Goal: Check status: Check status

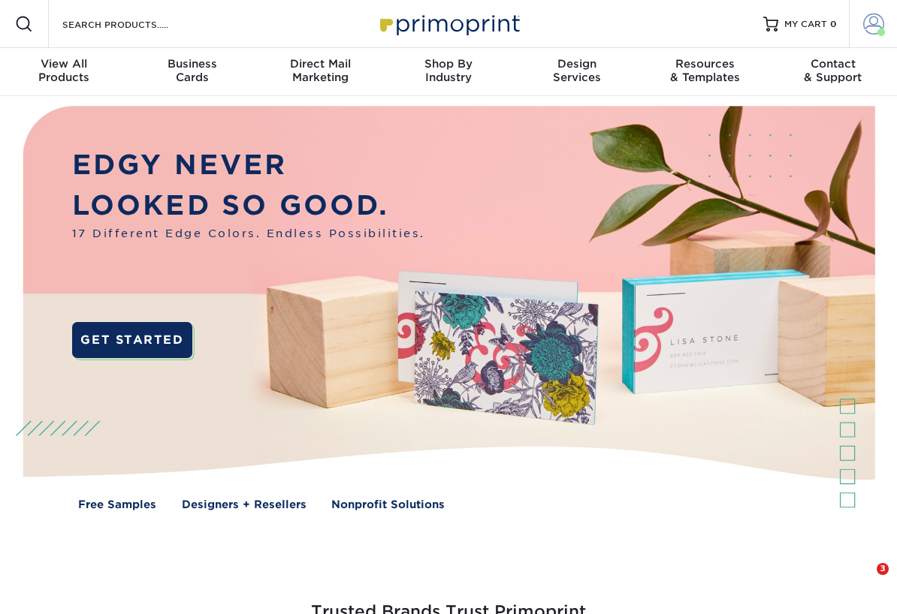
click at [870, 24] on span at bounding box center [873, 24] width 21 height 21
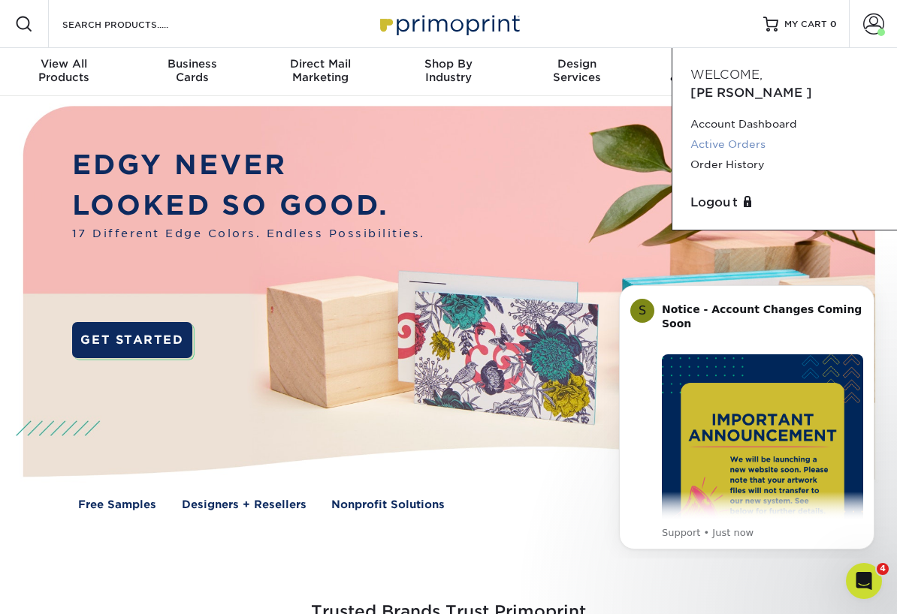
click at [729, 134] on link "Active Orders" at bounding box center [784, 144] width 189 height 20
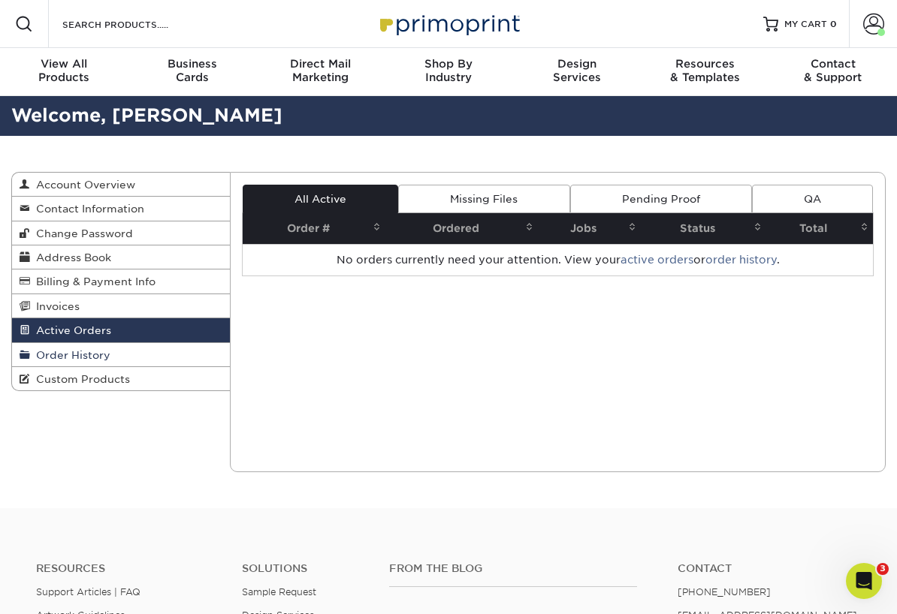
click at [154, 343] on link "Order History" at bounding box center [121, 355] width 218 height 24
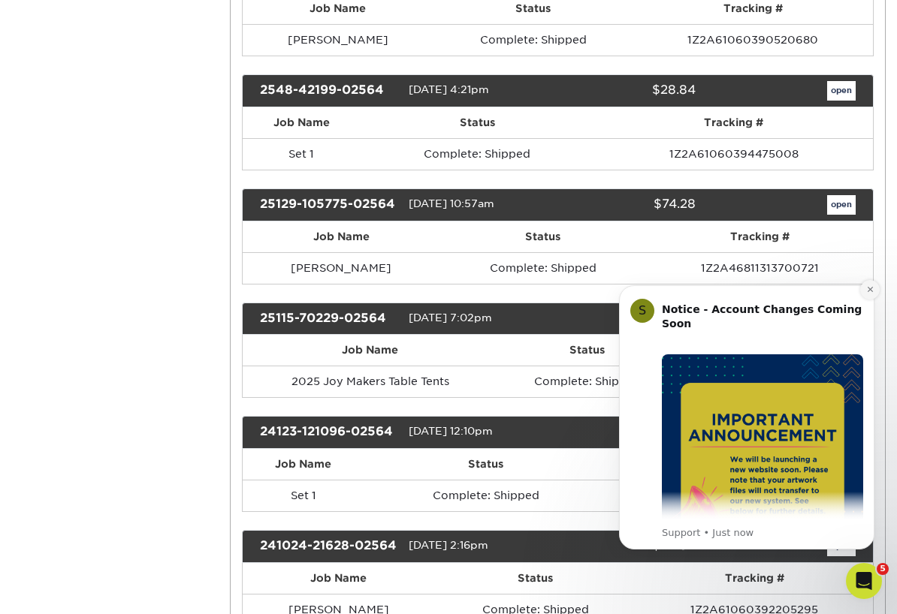
click at [866, 291] on icon "Dismiss notification" at bounding box center [870, 289] width 8 height 8
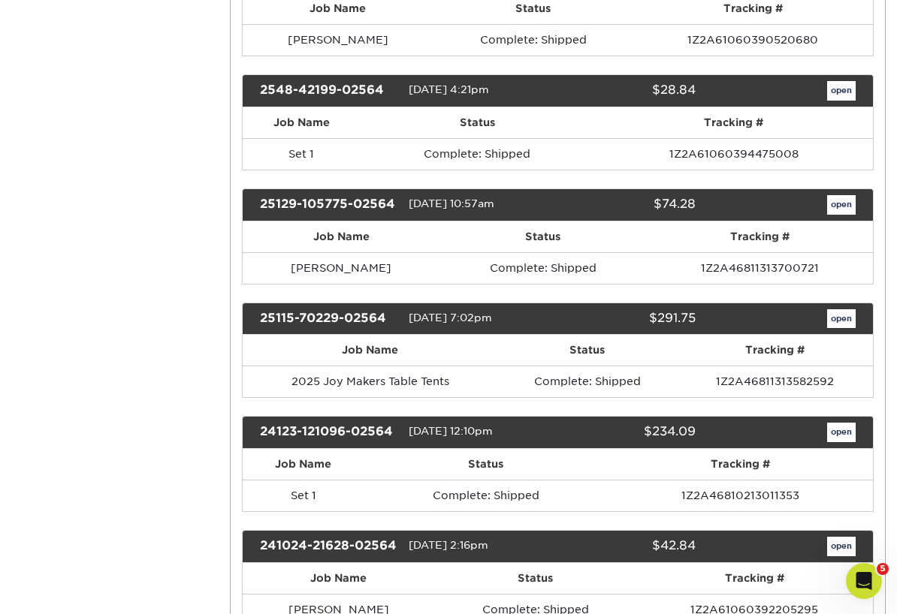
click at [846, 425] on link "open" at bounding box center [841, 433] width 29 height 20
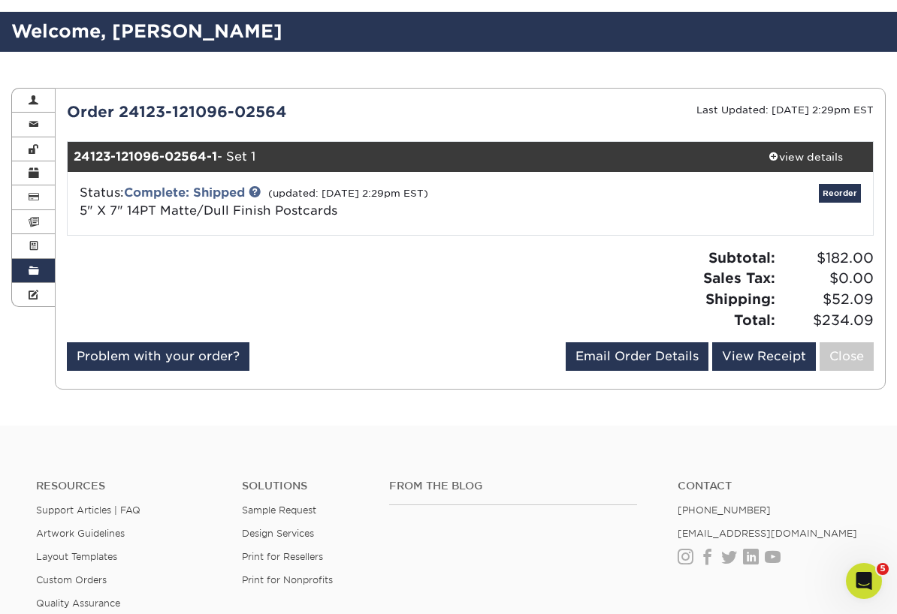
scroll to position [62, 0]
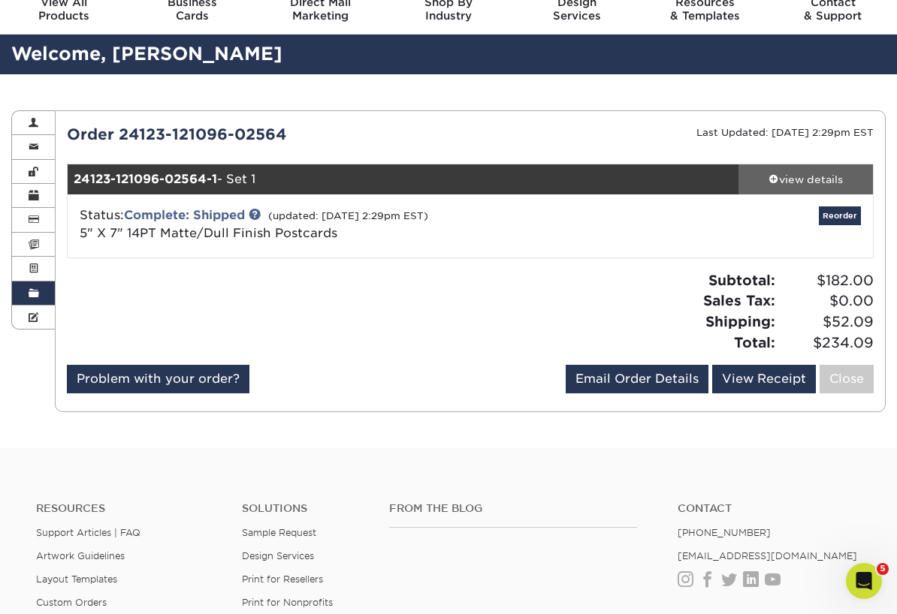
click at [789, 183] on div "view details" at bounding box center [805, 179] width 134 height 15
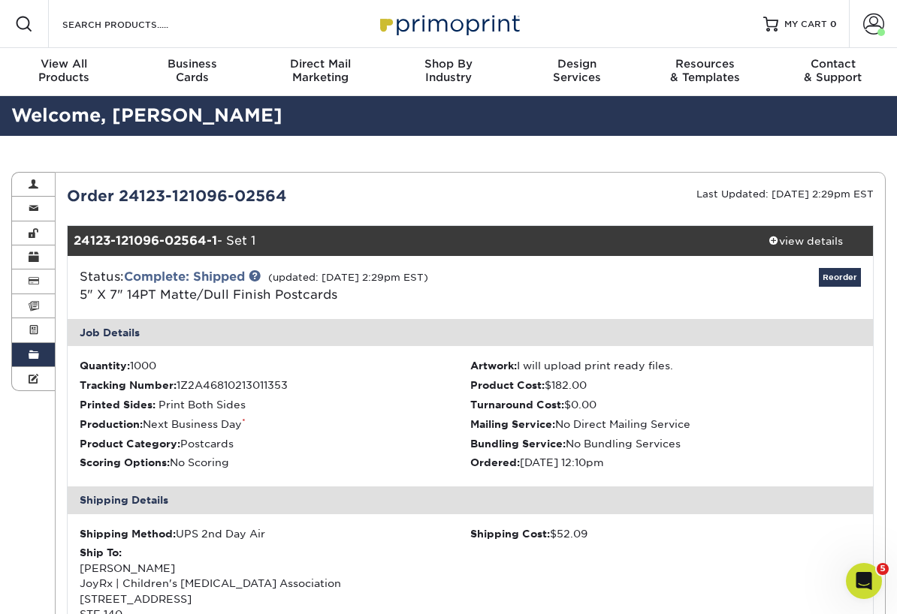
scroll to position [0, 0]
click at [34, 353] on span at bounding box center [34, 355] width 11 height 12
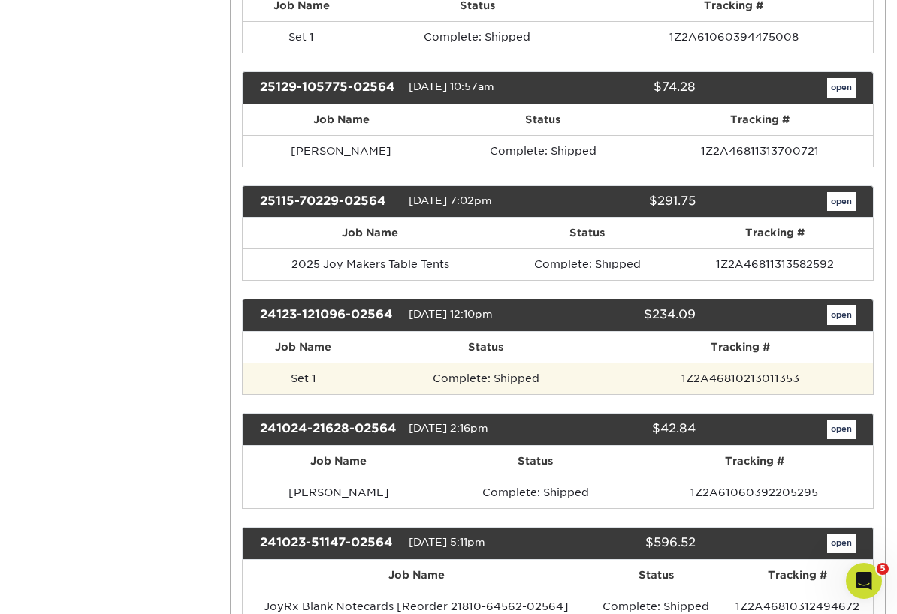
scroll to position [542, 0]
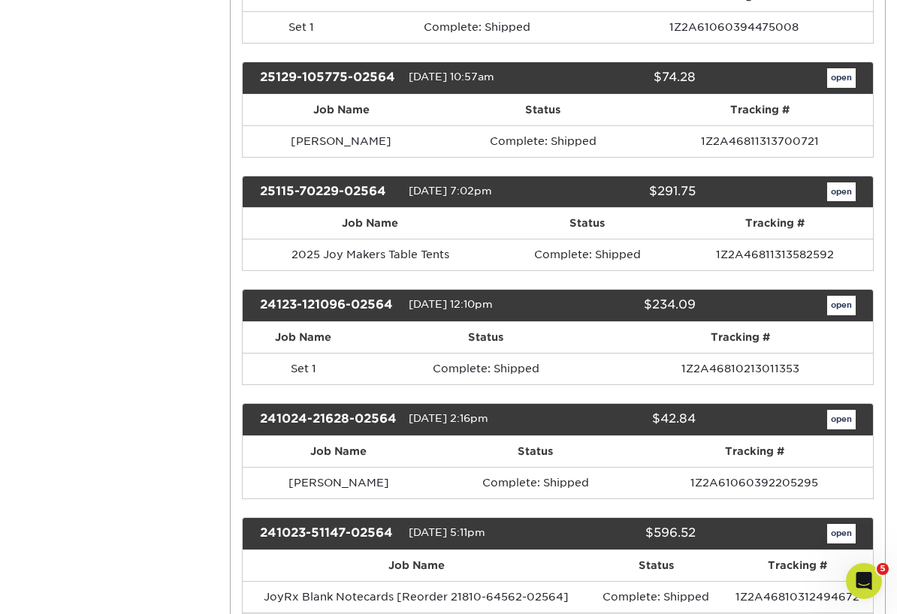
click at [855, 410] on div "open" at bounding box center [787, 420] width 160 height 20
click at [853, 410] on link "open" at bounding box center [841, 420] width 29 height 20
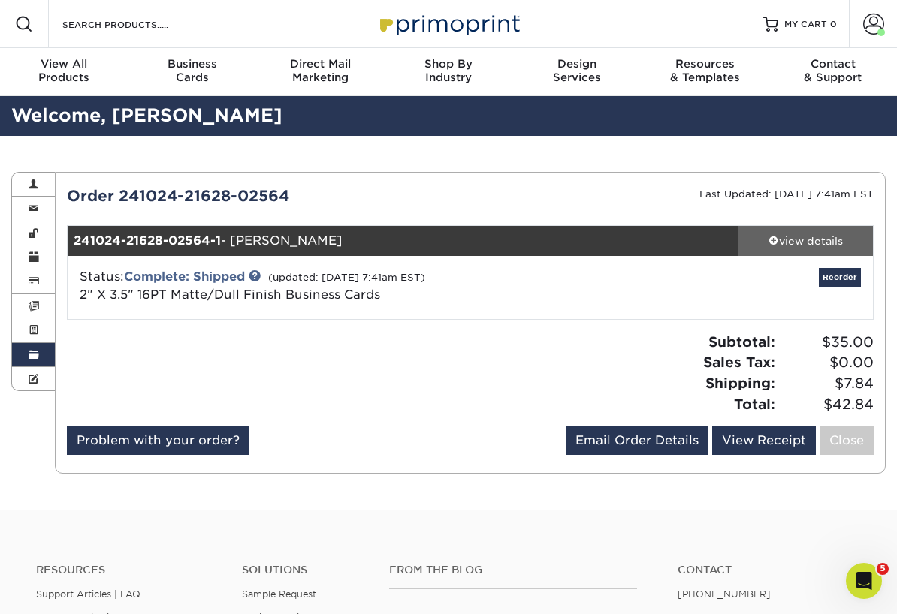
click at [826, 241] on div "view details" at bounding box center [805, 241] width 134 height 15
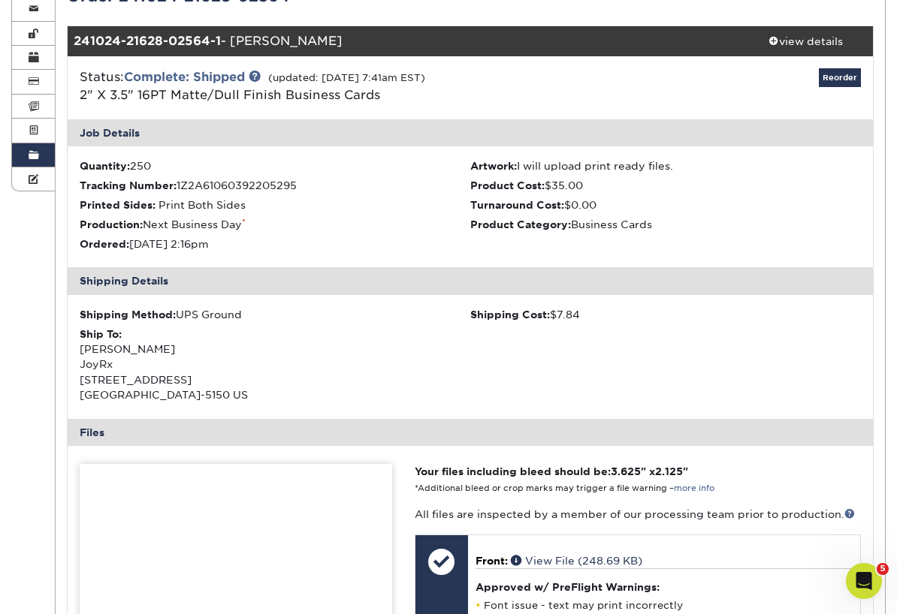
scroll to position [5, 0]
